Goal: Task Accomplishment & Management: Use online tool/utility

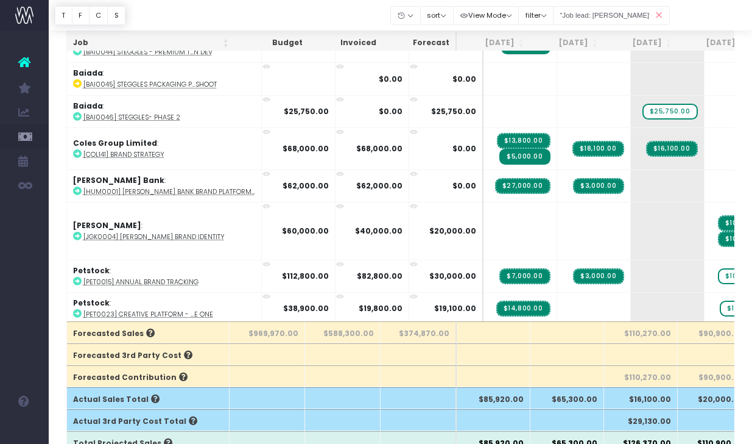
scroll to position [0, 1]
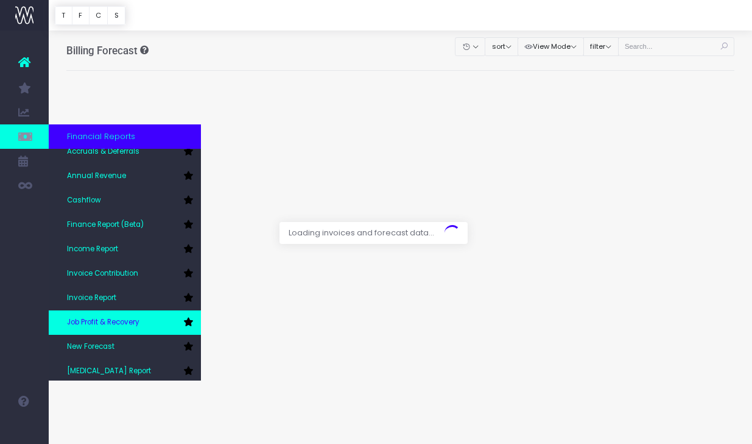
scroll to position [10, 0]
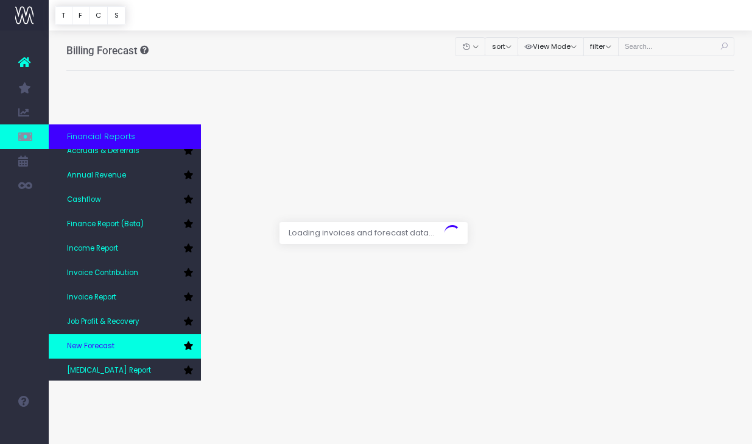
click at [92, 345] on span "New Forecast" at bounding box center [91, 346] width 48 height 11
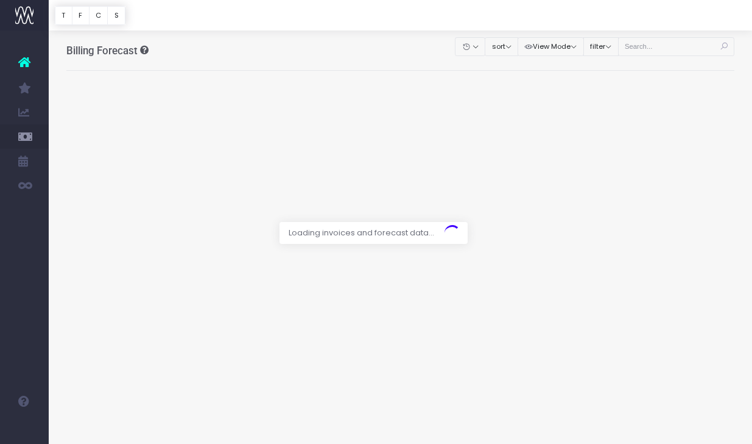
scroll to position [0, 0]
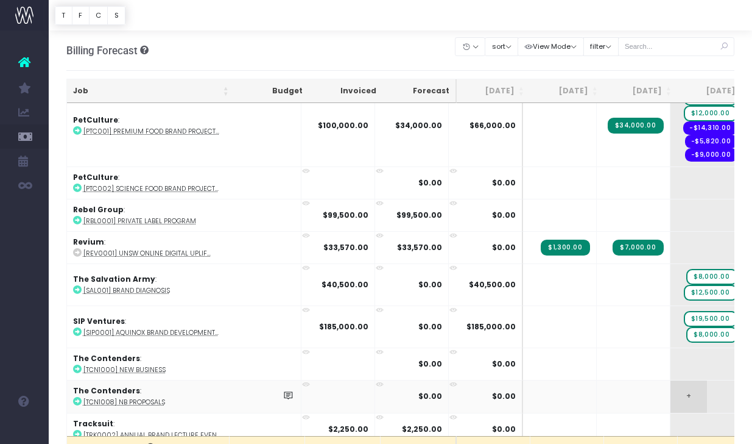
scroll to position [2221, 0]
